Goal: Task Accomplishment & Management: Manage account settings

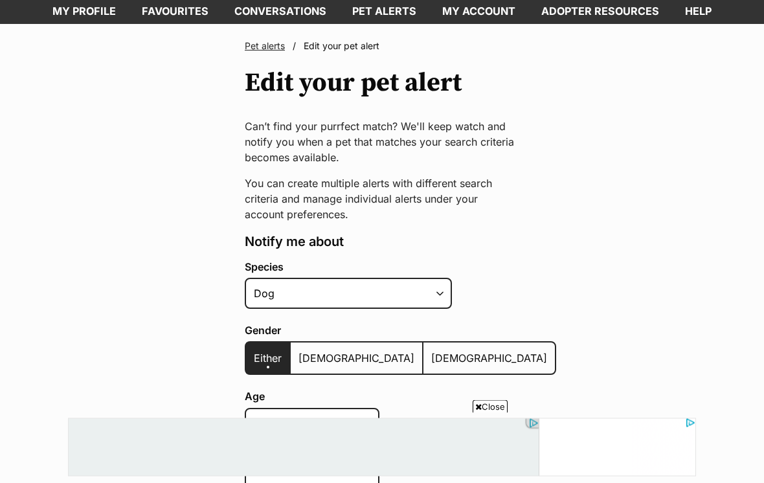
scroll to position [60, 0]
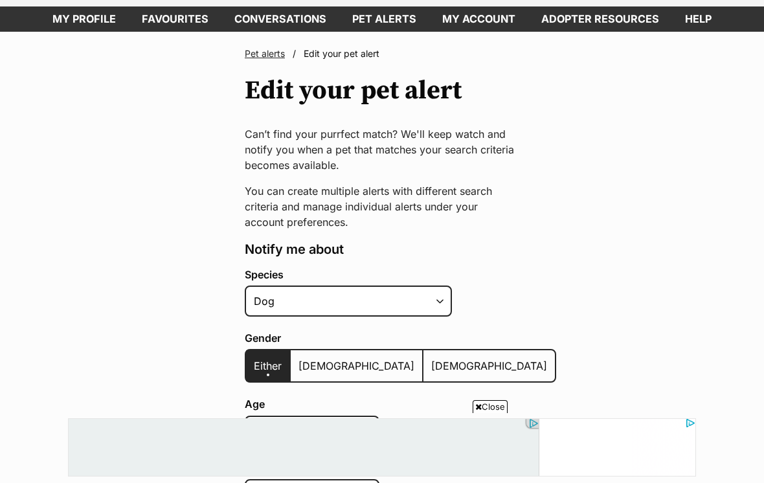
click at [343, 48] on span "Edit your pet alert" at bounding box center [342, 53] width 76 height 11
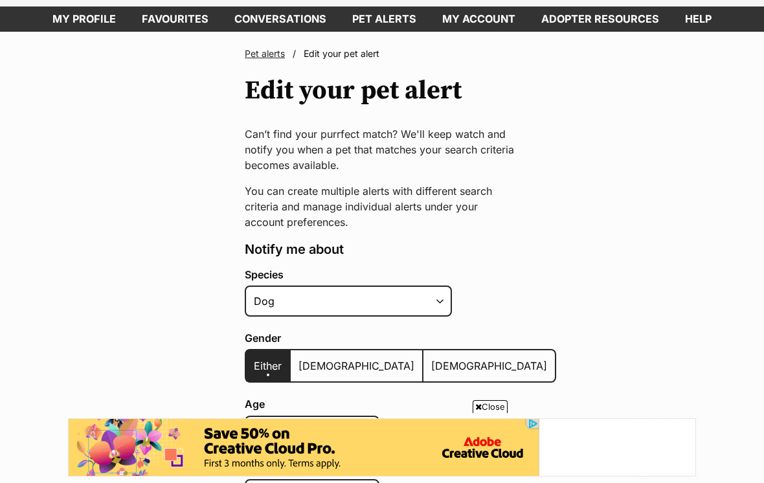
click at [338, 61] on header "Pet alerts / Edit your pet alert Edit your pet alert" at bounding box center [382, 76] width 275 height 58
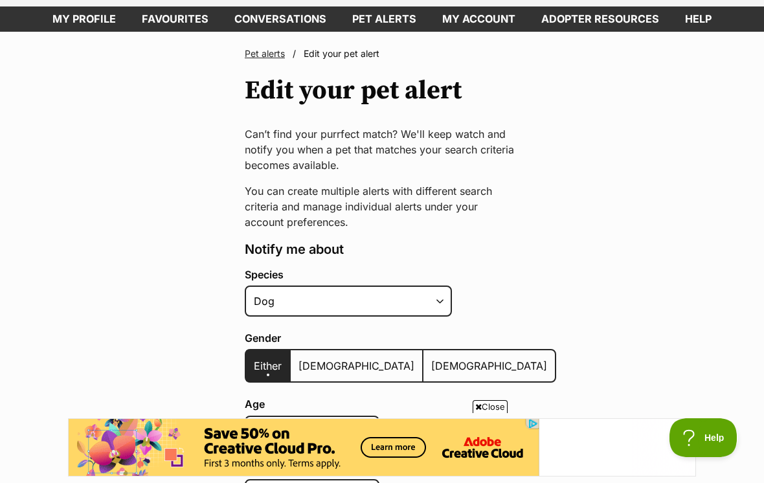
scroll to position [0, 0]
click at [338, 57] on span "Edit your pet alert" at bounding box center [342, 53] width 76 height 11
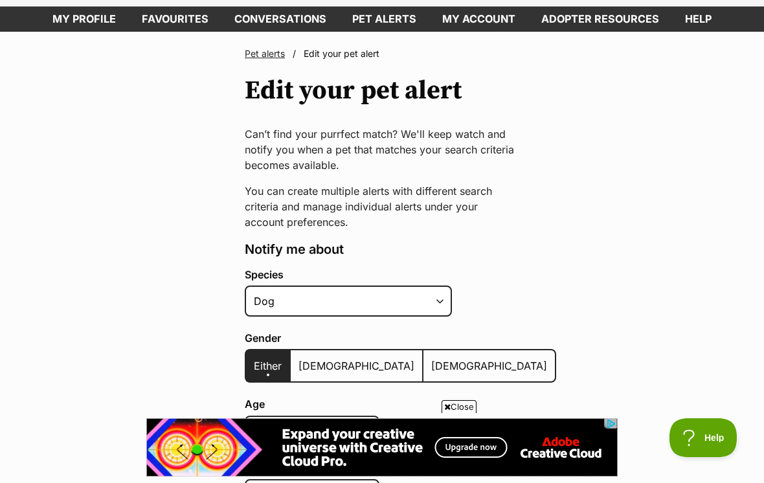
click at [338, 49] on span "Edit your pet alert" at bounding box center [342, 53] width 76 height 11
click at [270, 56] on link "Pet alerts" at bounding box center [265, 53] width 40 height 11
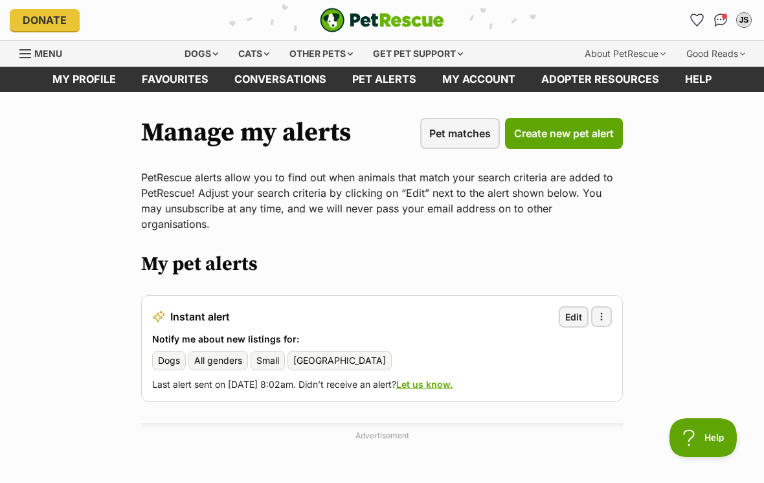
click at [582, 306] on link "Edit" at bounding box center [574, 316] width 30 height 21
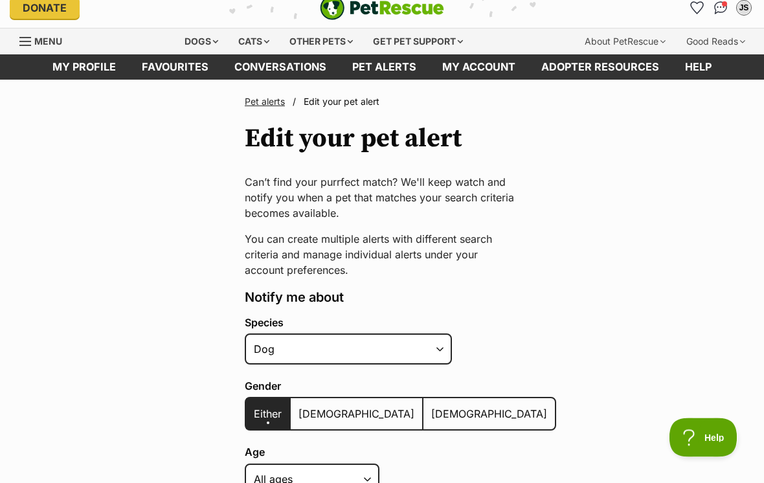
scroll to position [12, 0]
click at [343, 100] on span "Edit your pet alert" at bounding box center [342, 101] width 76 height 11
click at [342, 109] on header "Pet alerts / Edit your pet alert Edit your pet alert" at bounding box center [382, 124] width 275 height 58
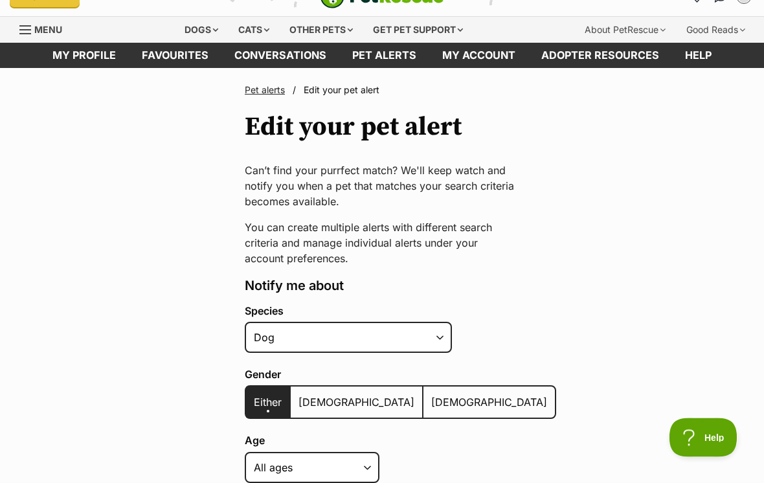
scroll to position [24, 0]
click at [440, 339] on select "Alpaca Bird Cat Chicken Cow Dog Donkey Duck Ferret Fish Goat Goose Guinea Fowl …" at bounding box center [348, 337] width 207 height 31
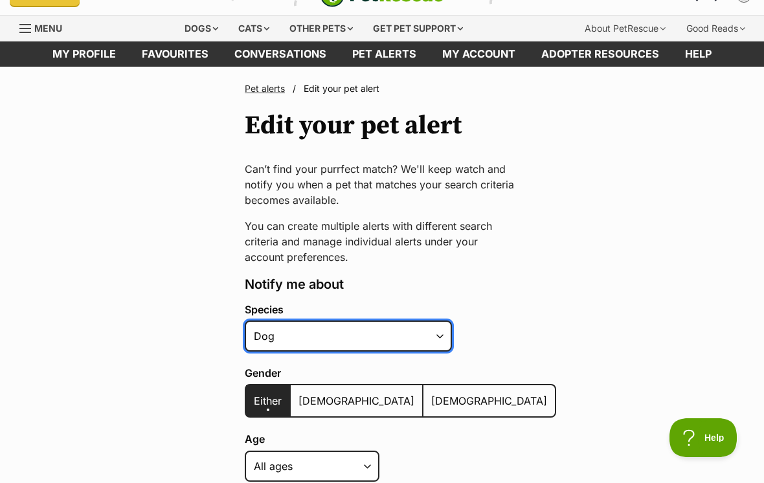
scroll to position [25, 0]
click at [341, 91] on span "Edit your pet alert" at bounding box center [342, 89] width 76 height 11
click at [342, 97] on header "Pet alerts / Edit your pet alert Edit your pet alert" at bounding box center [382, 111] width 275 height 58
click at [339, 97] on header "Pet alerts / Edit your pet alert Edit your pet alert" at bounding box center [382, 111] width 275 height 58
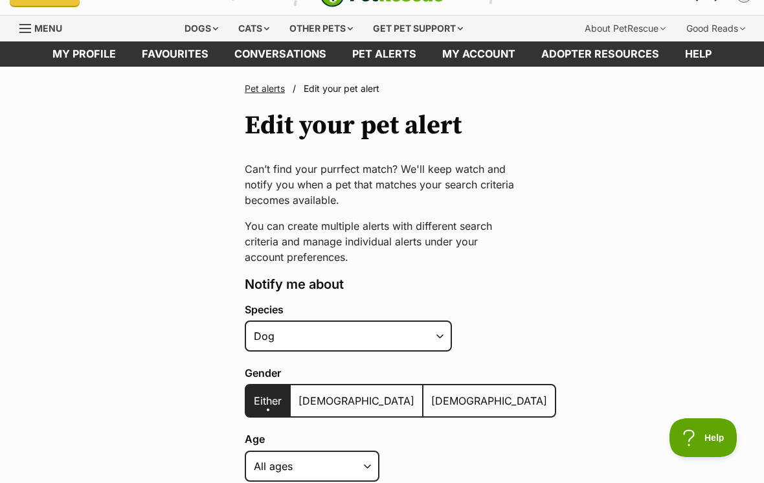
click at [342, 102] on header "Pet alerts / Edit your pet alert Edit your pet alert" at bounding box center [382, 111] width 275 height 58
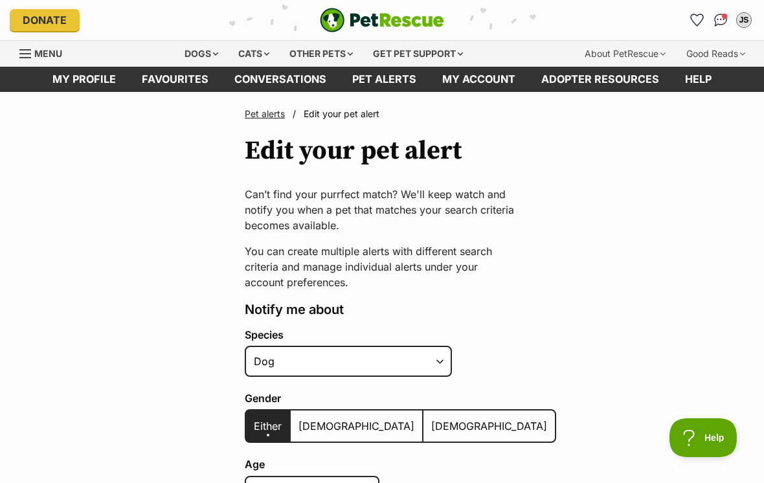
scroll to position [0, 0]
click at [481, 80] on link "My account" at bounding box center [479, 79] width 99 height 25
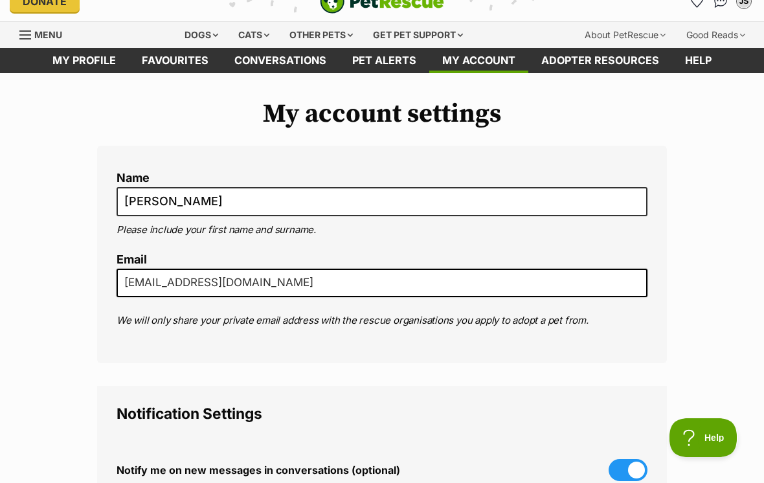
scroll to position [18, 0]
click at [398, 65] on link "Pet alerts" at bounding box center [384, 61] width 90 height 25
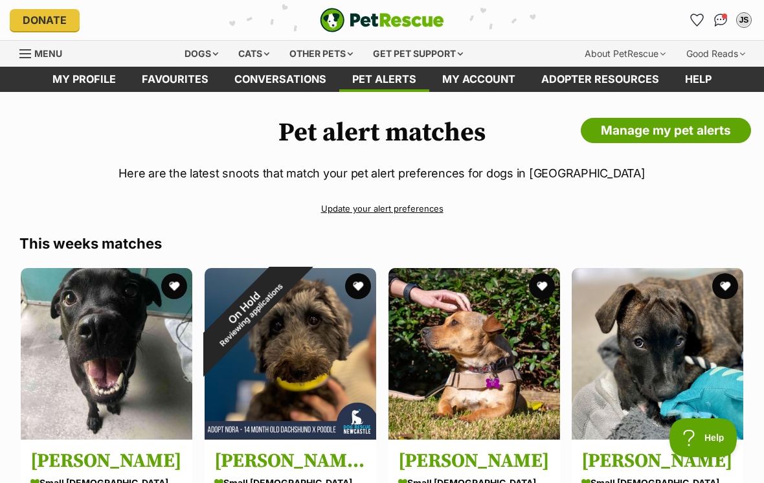
click at [396, 206] on link "Update your alert preferences" at bounding box center [382, 209] width 726 height 23
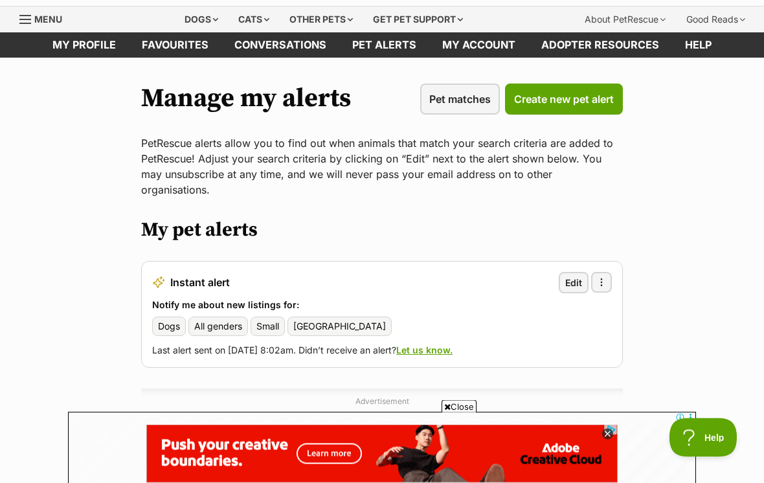
scroll to position [34, 0]
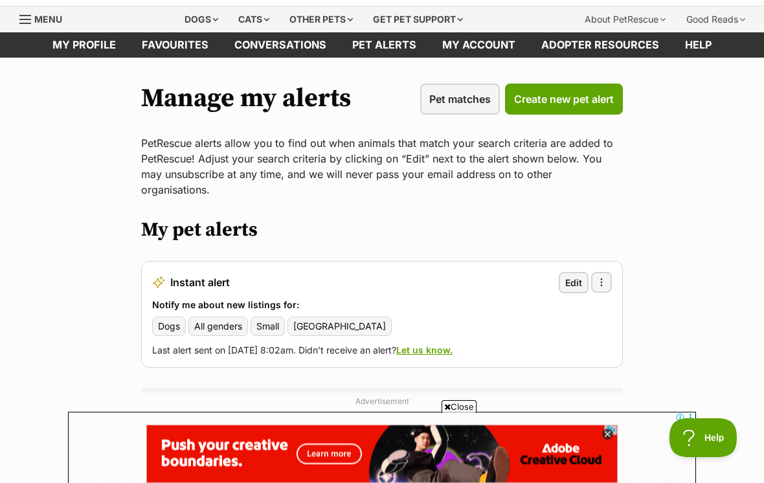
click at [610, 272] on button "More options" at bounding box center [601, 282] width 21 height 21
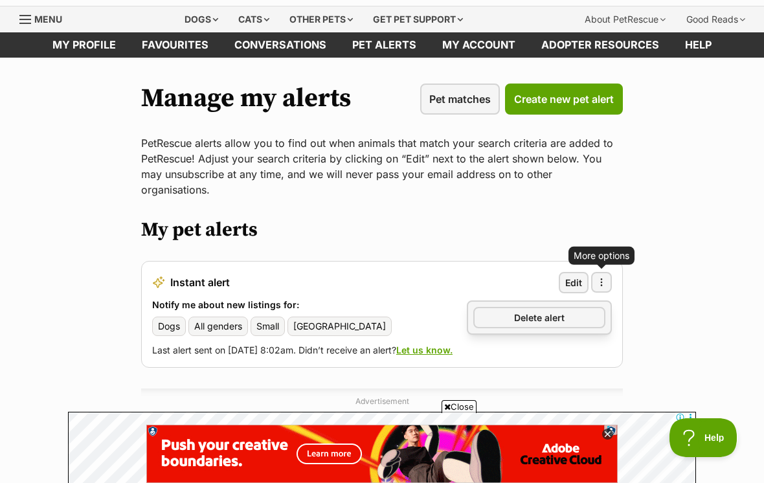
click at [567, 307] on link "Delete alert" at bounding box center [540, 317] width 132 height 21
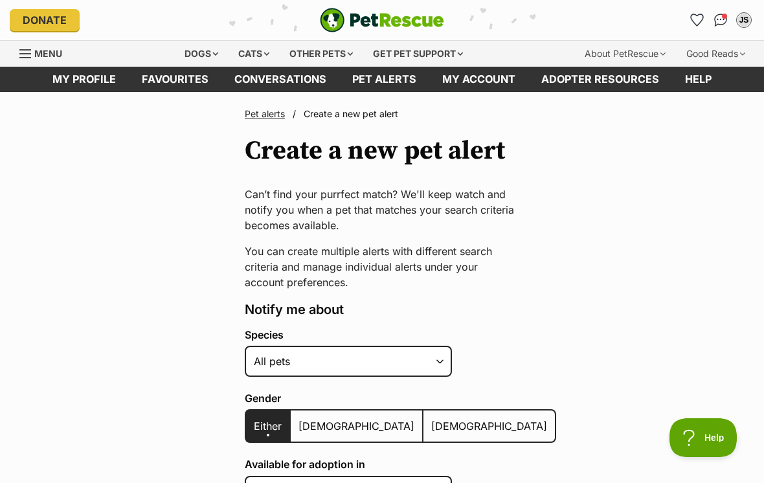
click at [175, 78] on link "Favourites" at bounding box center [175, 79] width 93 height 25
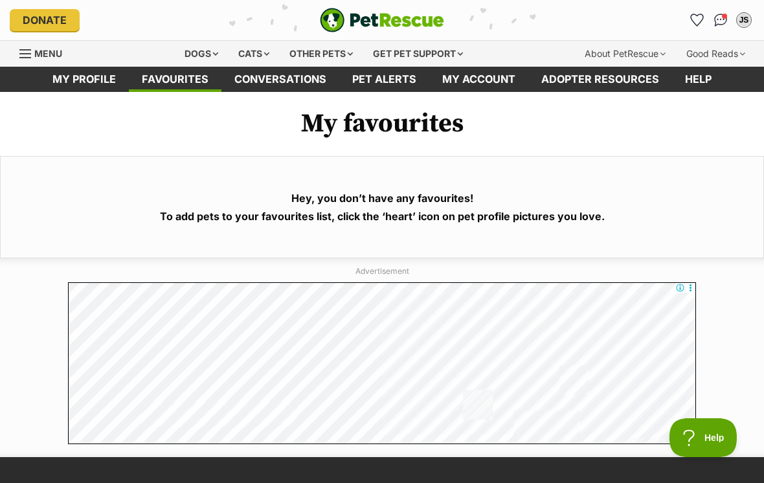
click at [586, 84] on link "Adopter resources" at bounding box center [601, 79] width 144 height 25
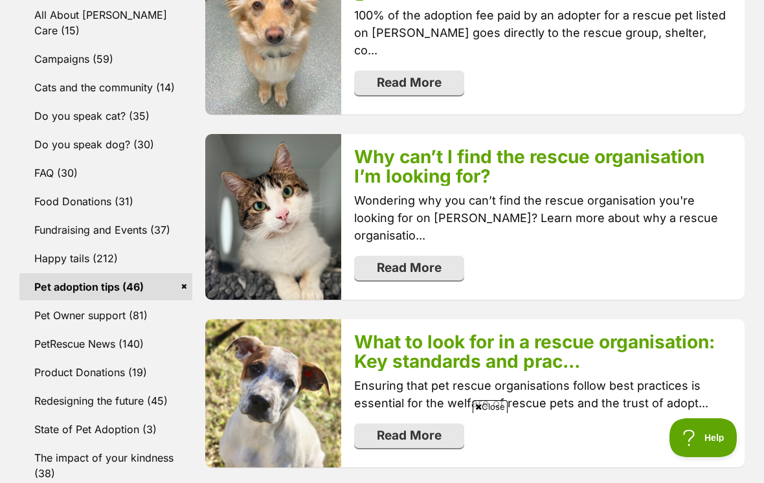
scroll to position [452, 0]
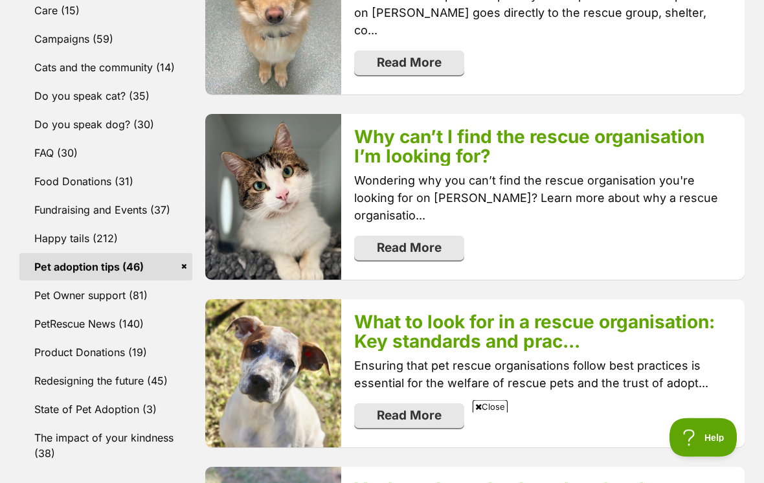
click at [109, 111] on link "Do you speak dog? (30)" at bounding box center [105, 124] width 173 height 27
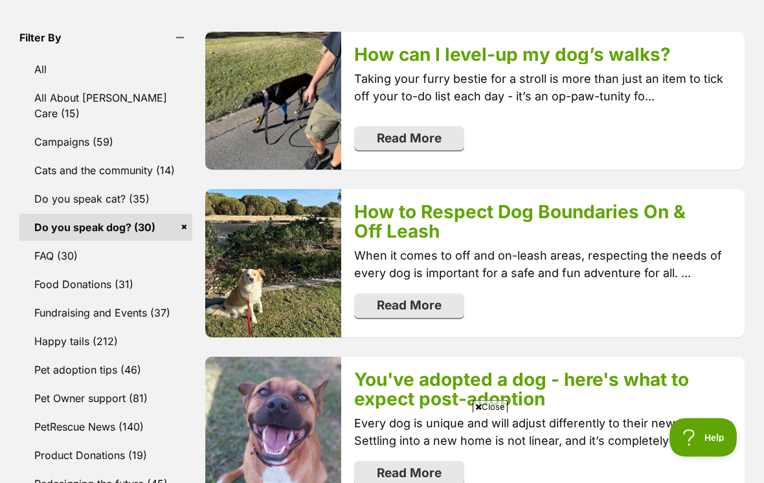
scroll to position [350, 0]
click at [417, 142] on link "Read More" at bounding box center [409, 138] width 110 height 25
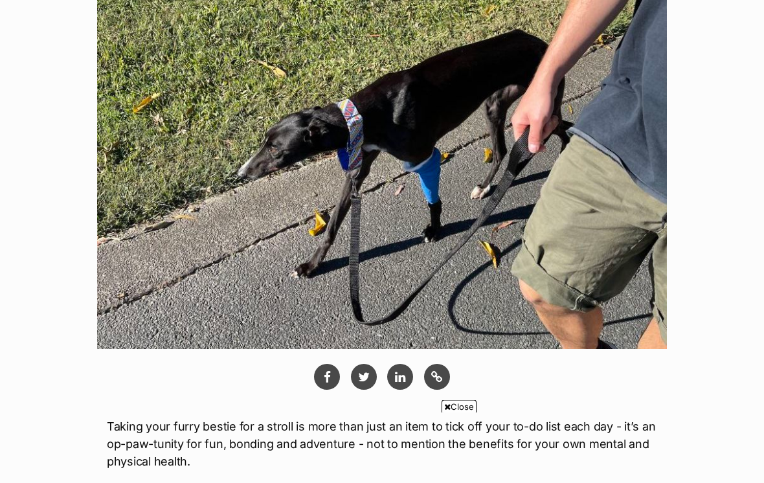
scroll to position [331, 0]
click at [446, 411] on icon at bounding box center [447, 407] width 6 height 8
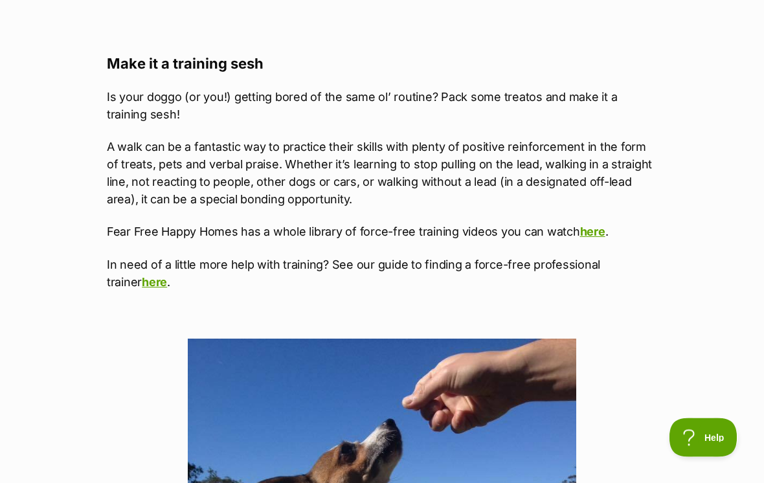
scroll to position [1389, 0]
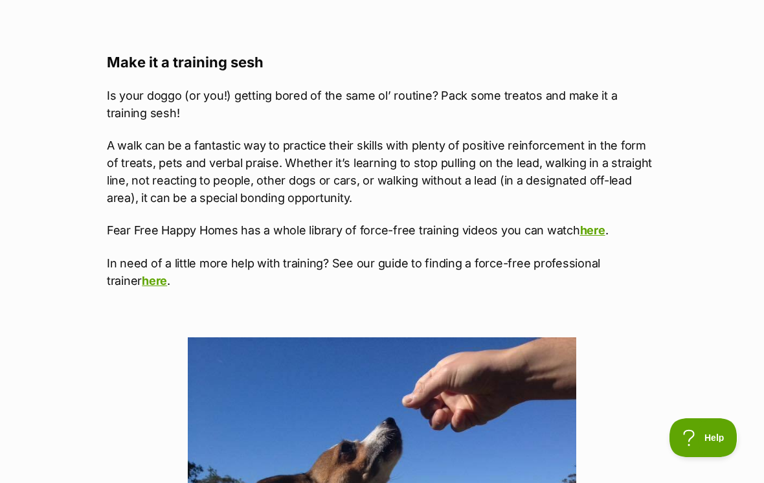
click at [591, 223] on link "here" at bounding box center [592, 230] width 25 height 14
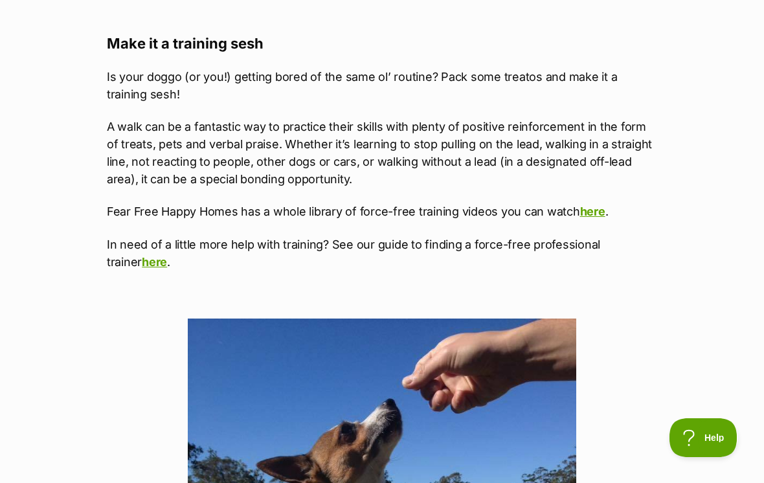
scroll to position [1409, 0]
